Goal: Information Seeking & Learning: Learn about a topic

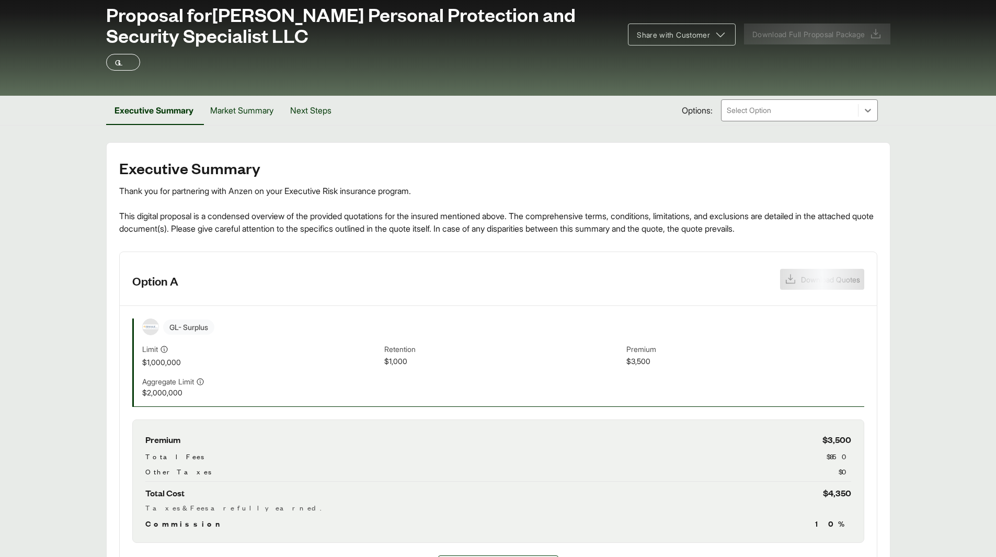
scroll to position [209, 0]
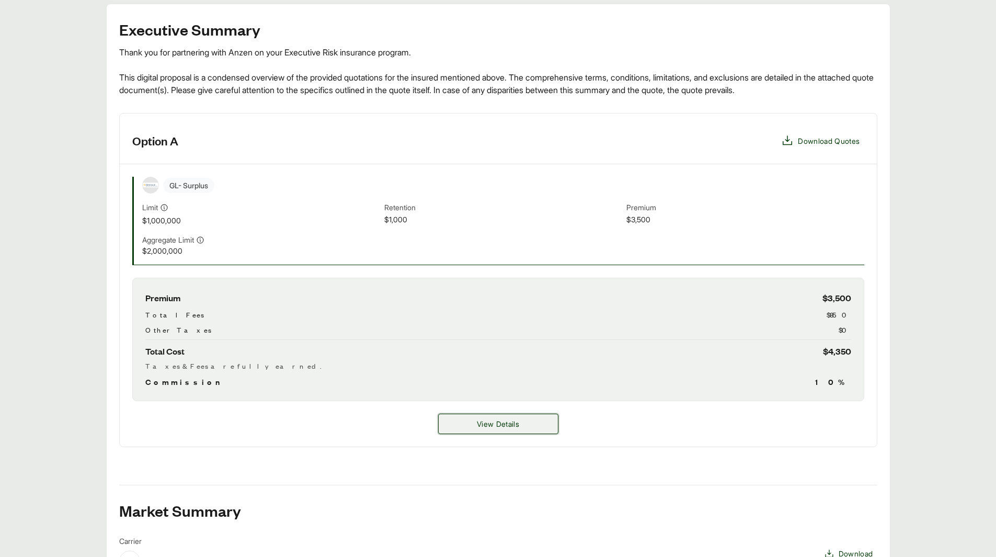
click at [535, 420] on button "View Details" at bounding box center [498, 424] width 120 height 20
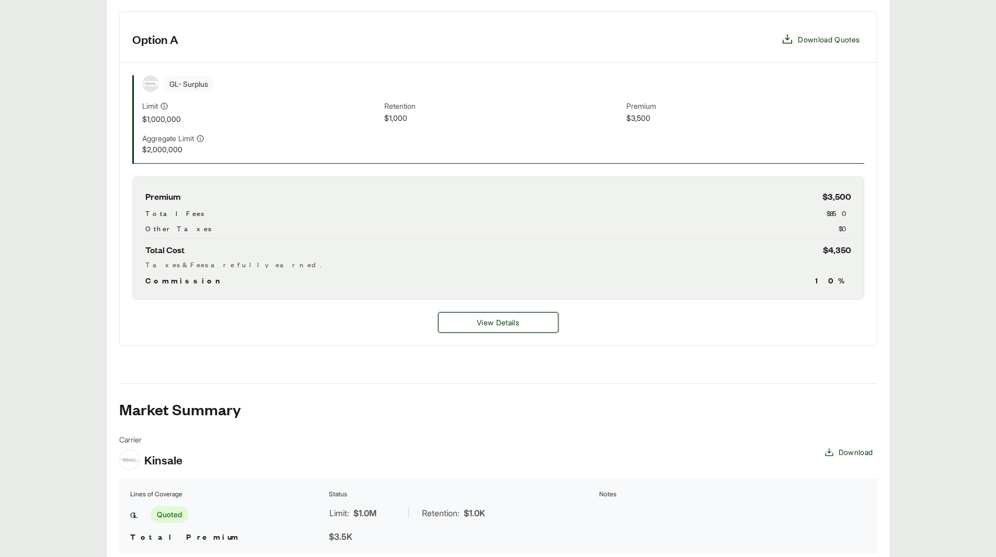
scroll to position [314, 0]
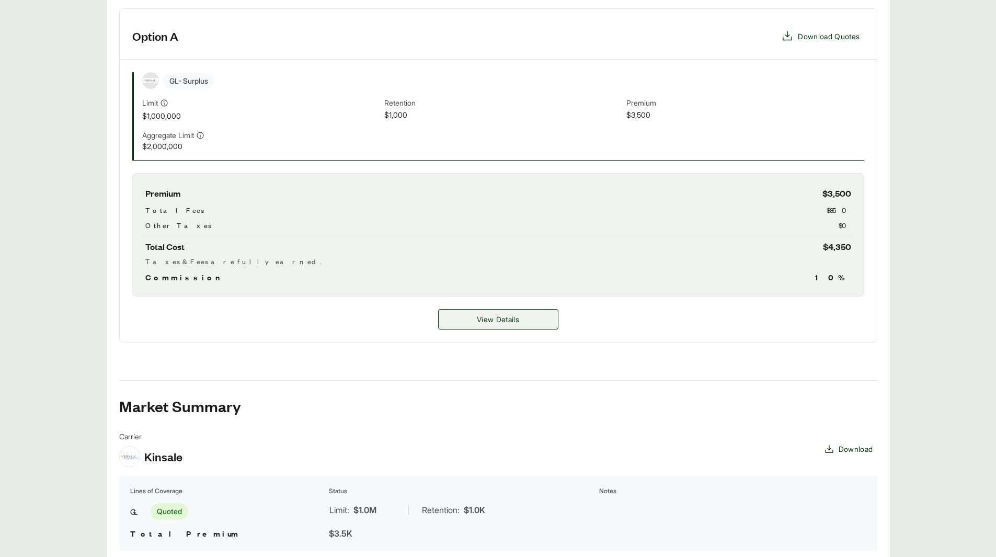
click at [491, 322] on span "View Details" at bounding box center [498, 319] width 42 height 11
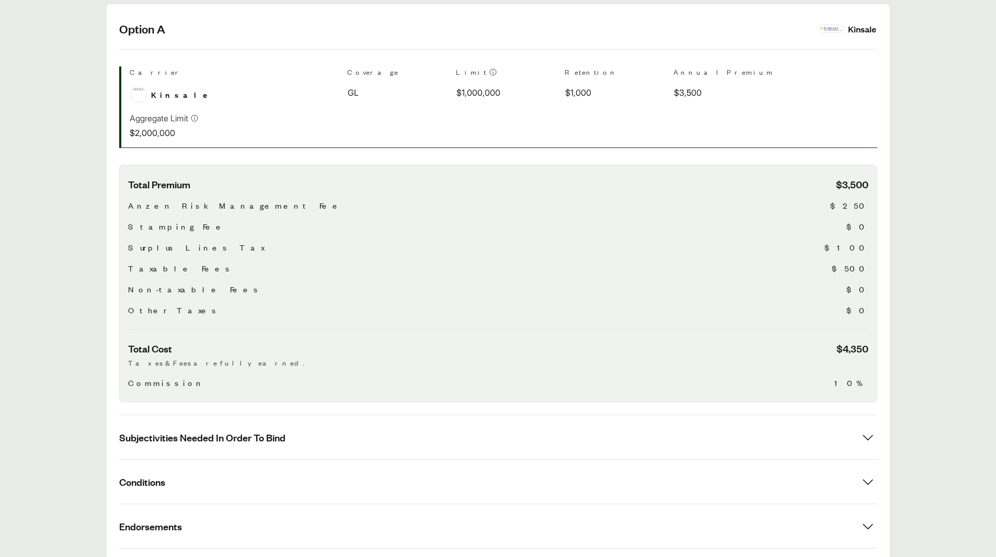
scroll to position [289, 0]
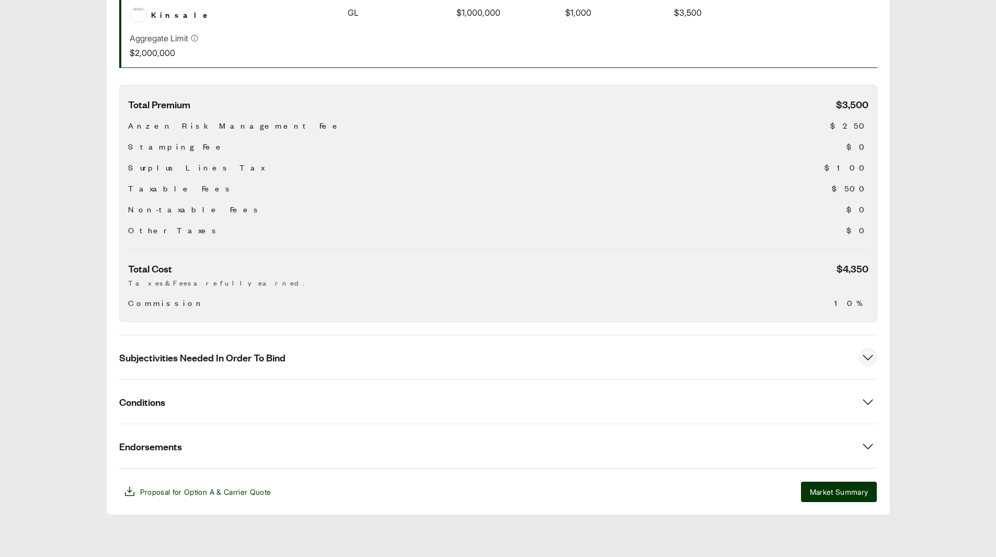
click at [861, 356] on icon at bounding box center [868, 357] width 19 height 19
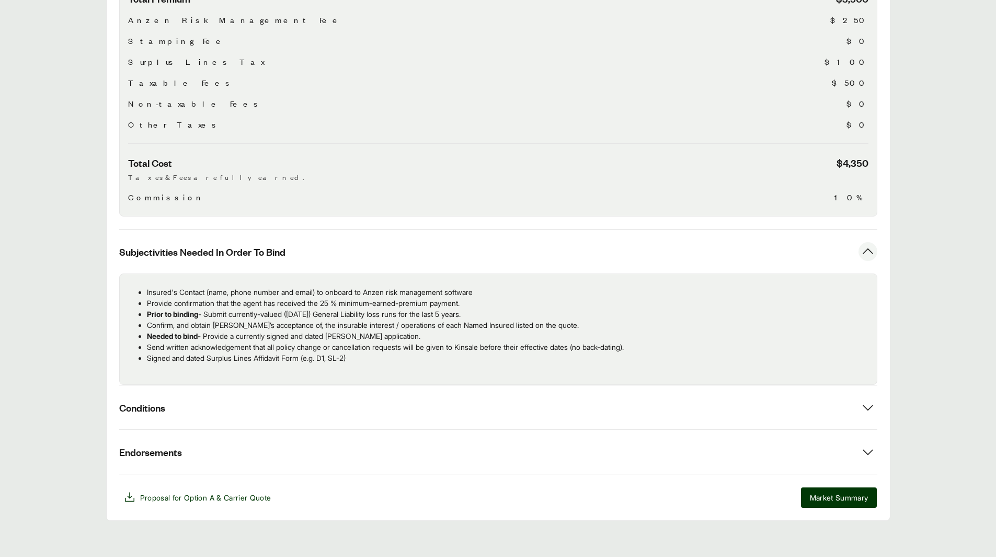
scroll to position [401, 0]
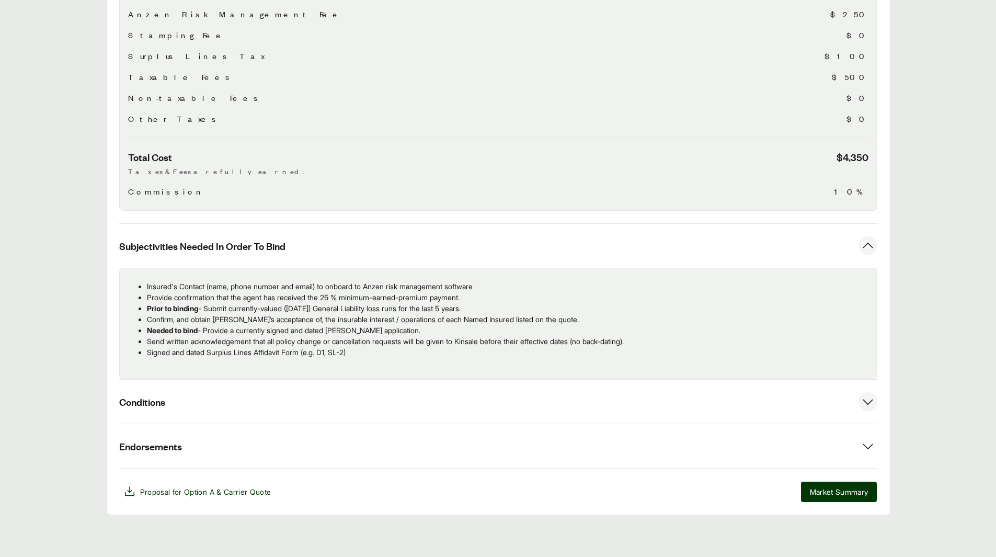
click at [863, 397] on icon at bounding box center [868, 401] width 19 height 19
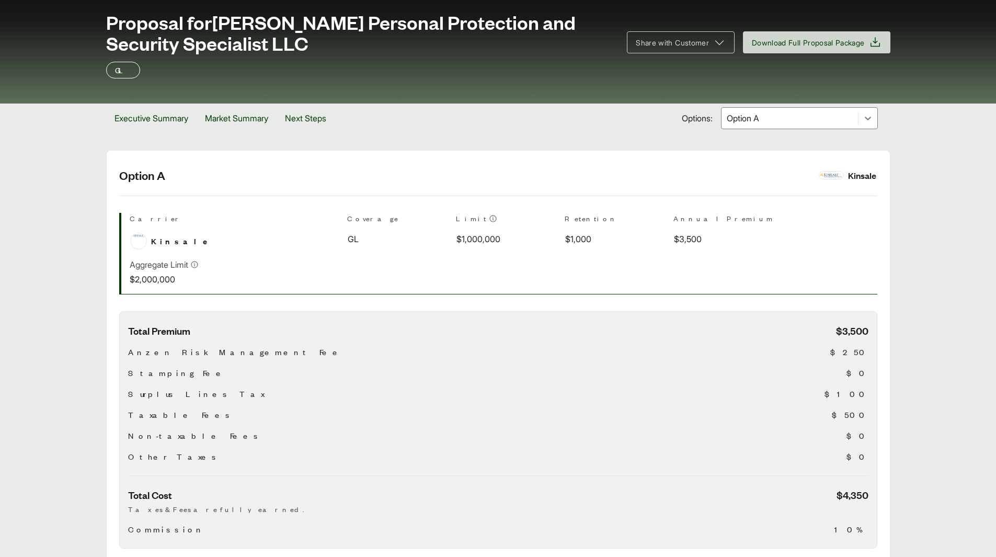
scroll to position [0, 0]
